Goal: Information Seeking & Learning: Understand process/instructions

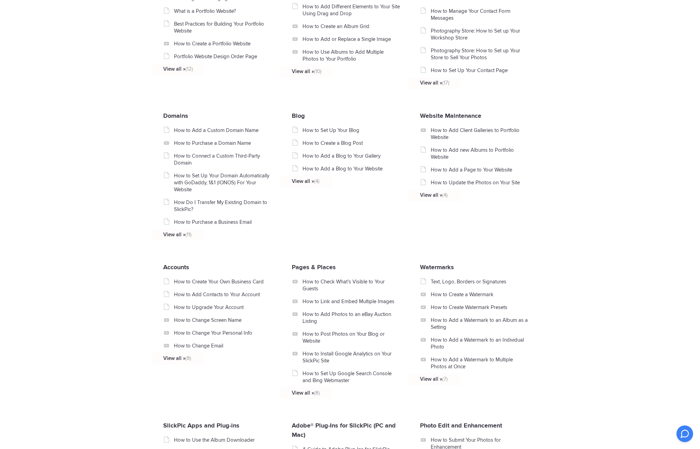
scroll to position [386, 0]
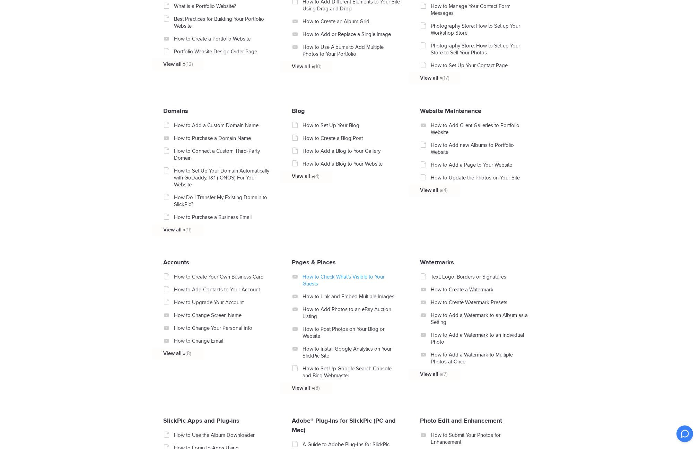
click at [336, 280] on link "How to Check What’s Visible to Your Guests" at bounding box center [352, 281] width 98 height 14
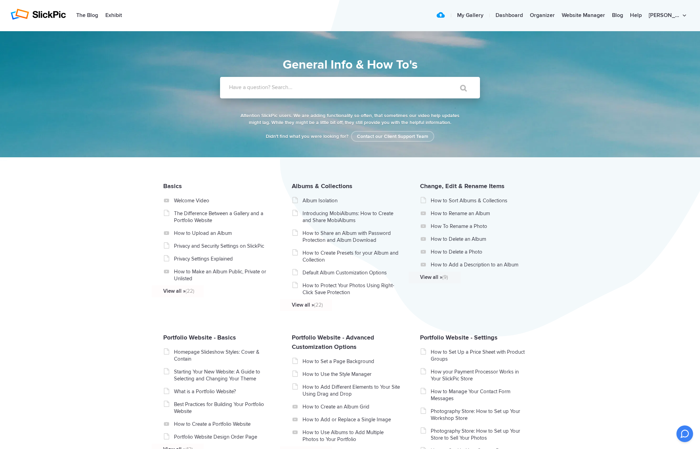
scroll to position [0, 0]
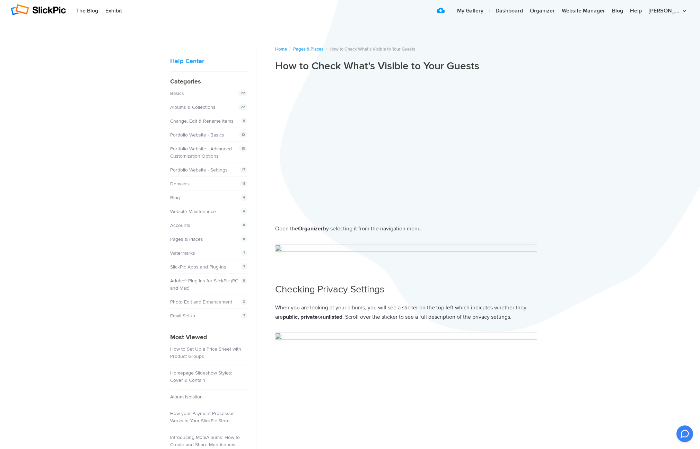
scroll to position [4, 0]
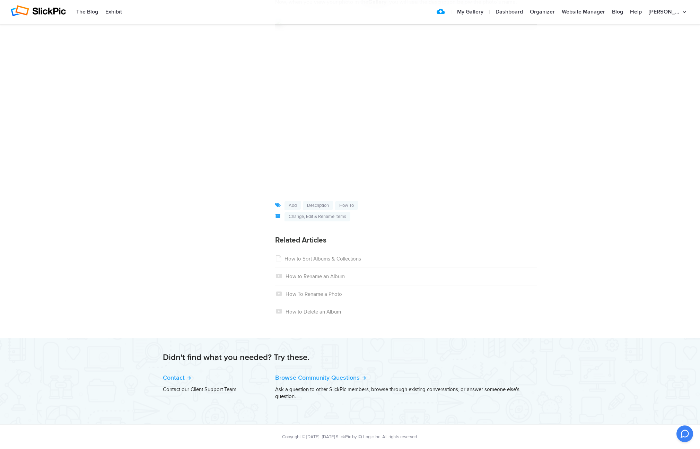
scroll to position [725, 0]
click at [487, 9] on link "My Gallery" at bounding box center [470, 12] width 33 height 14
